Goal: Task Accomplishment & Management: Manage account settings

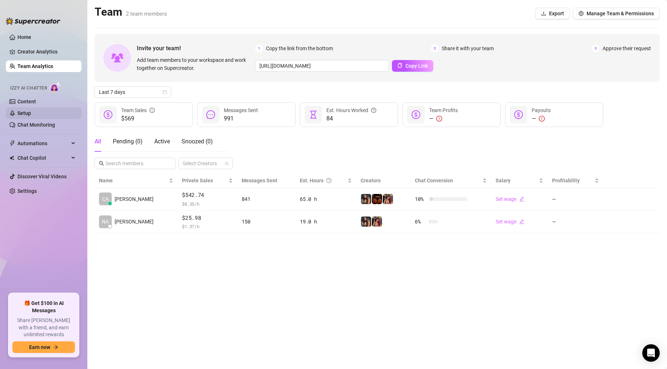
click at [31, 116] on link "Setup" at bounding box center [23, 113] width 13 height 6
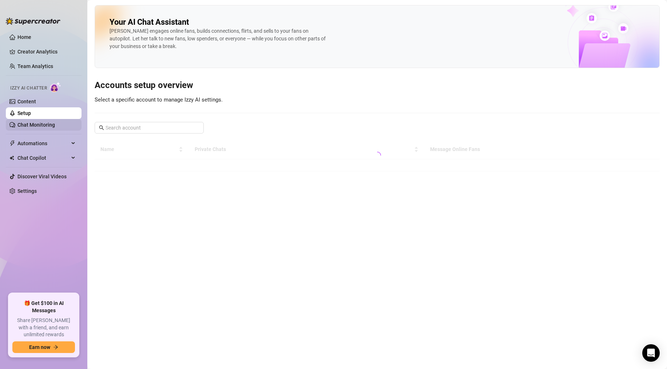
click at [37, 122] on link "Chat Monitoring" at bounding box center [36, 125] width 38 height 6
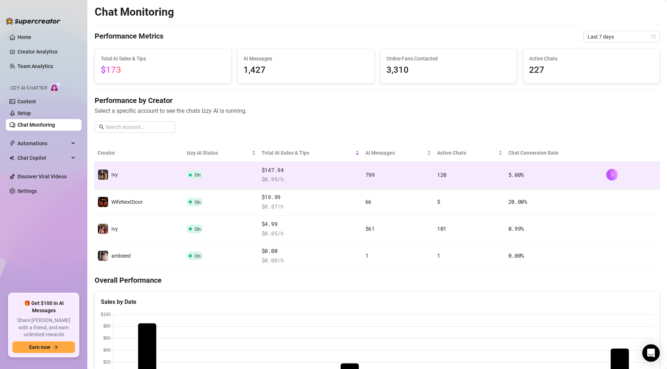
click at [155, 173] on td "Ivy" at bounding box center [139, 175] width 89 height 27
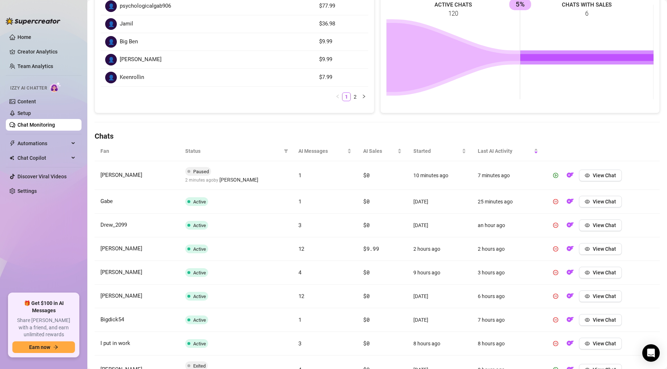
scroll to position [214, 0]
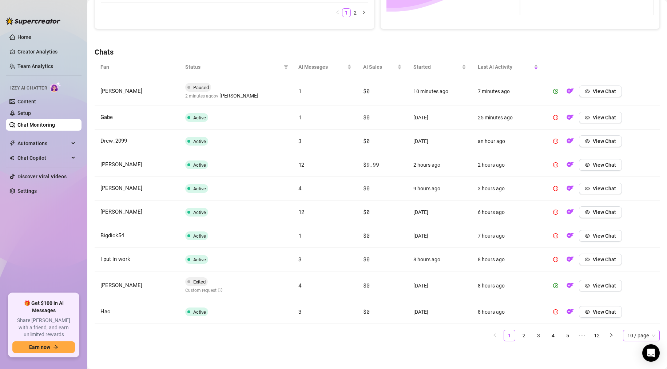
click at [634, 340] on span "10 / page" at bounding box center [642, 335] width 28 height 11
click at [637, 321] on div "100 / page" at bounding box center [641, 321] width 25 height 8
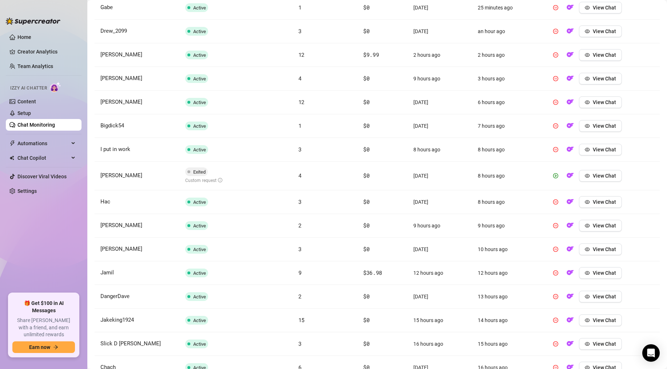
scroll to position [335, 0]
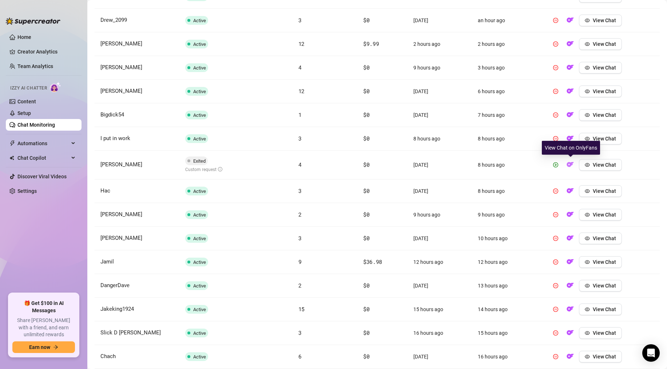
click at [571, 167] on img "button" at bounding box center [570, 164] width 7 height 7
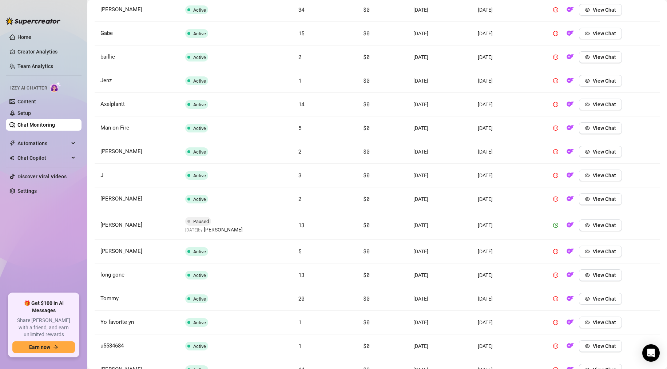
scroll to position [1100, 0]
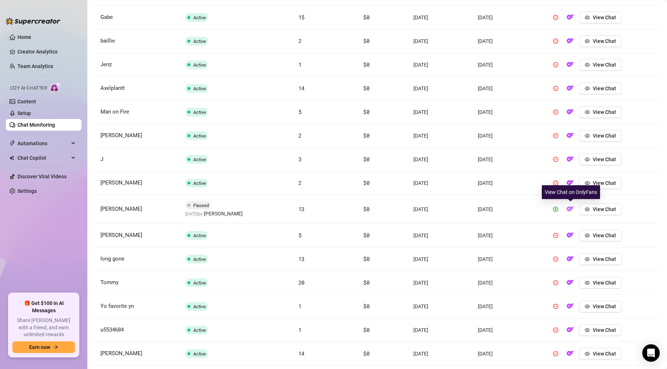
click at [572, 208] on img "button" at bounding box center [570, 208] width 7 height 7
click at [28, 125] on link "Chat Monitoring" at bounding box center [36, 125] width 38 height 6
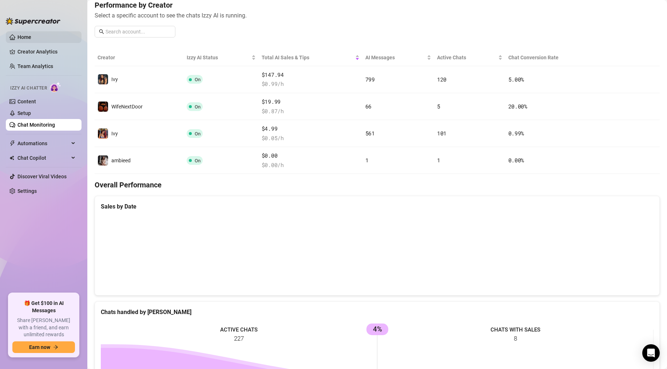
scroll to position [230, 0]
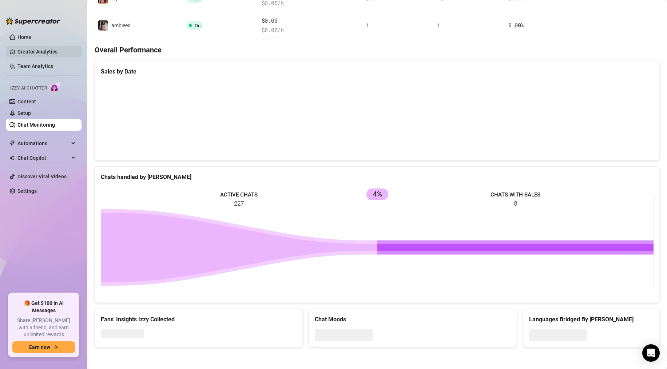
click at [36, 57] on link "Creator Analytics" at bounding box center [46, 52] width 58 height 12
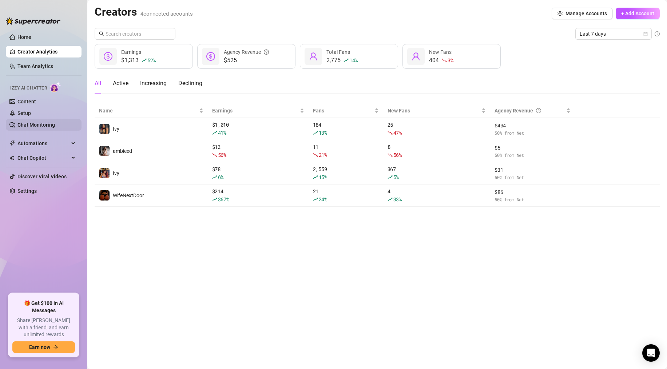
click at [31, 123] on link "Chat Monitoring" at bounding box center [36, 125] width 38 height 6
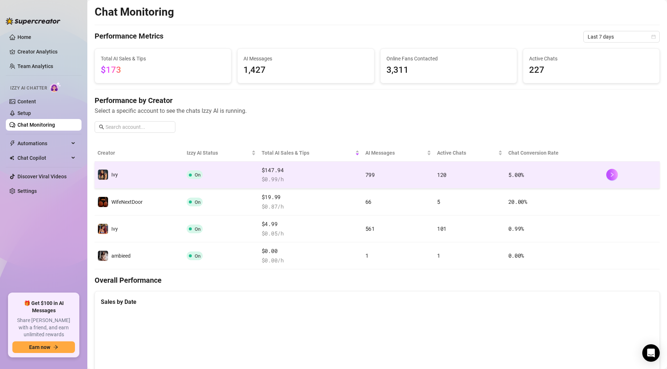
click at [366, 179] on td "799" at bounding box center [399, 175] width 72 height 27
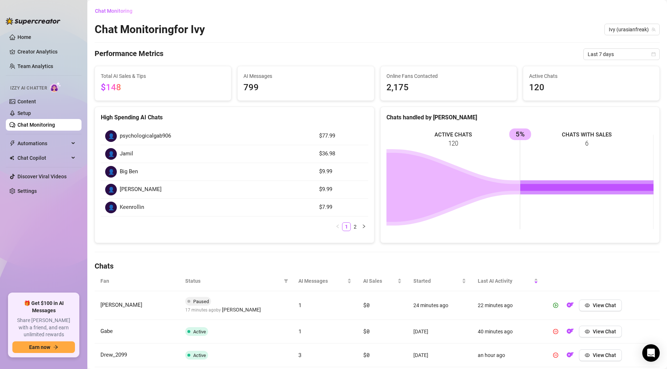
click at [30, 125] on link "Chat Monitoring" at bounding box center [36, 125] width 38 height 6
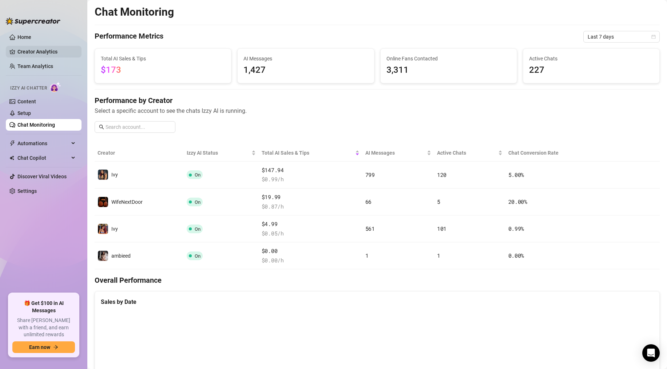
click at [28, 54] on link "Creator Analytics" at bounding box center [46, 52] width 58 height 12
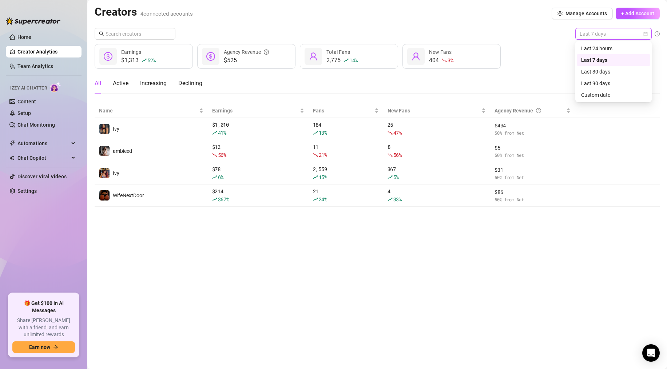
click at [604, 29] on span "Last 7 days" at bounding box center [614, 33] width 68 height 11
click at [598, 52] on div "Last 24 hours" at bounding box center [614, 49] width 74 height 12
